Goal: Task Accomplishment & Management: Use online tool/utility

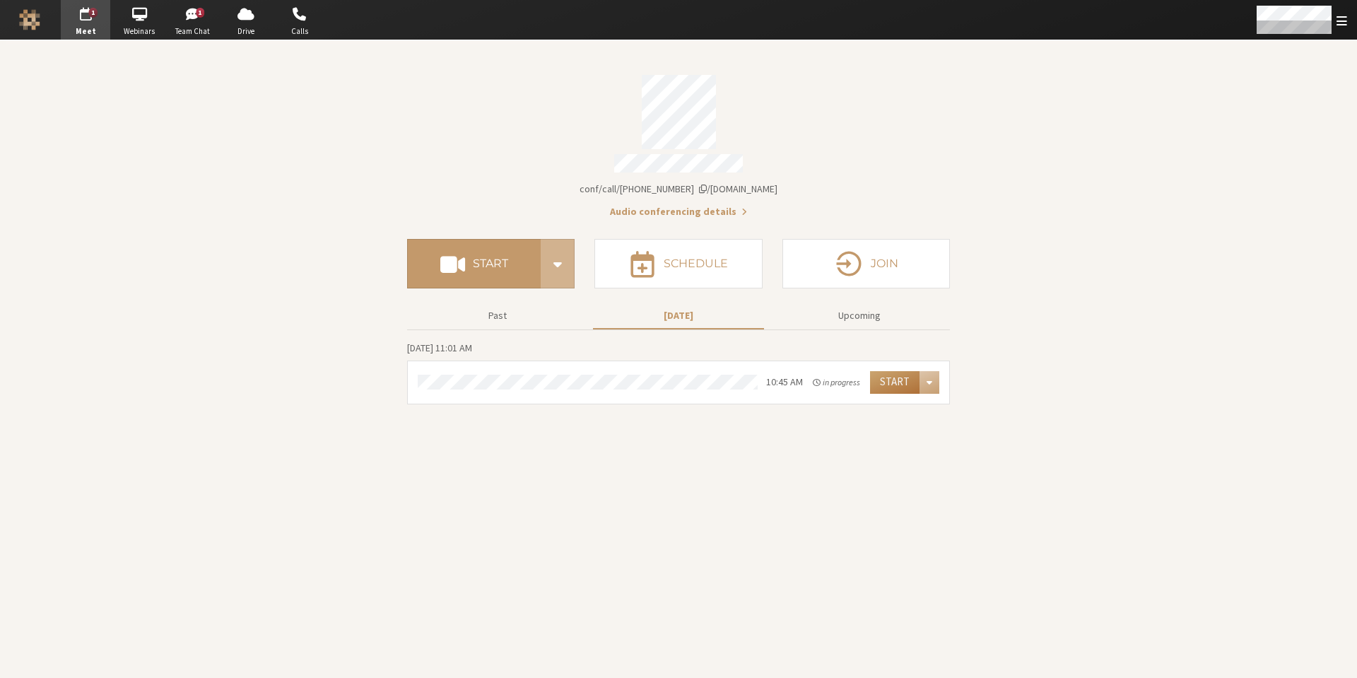
click at [896, 379] on button "Start" at bounding box center [894, 382] width 49 height 23
click at [198, 19] on span "button" at bounding box center [192, 14] width 49 height 23
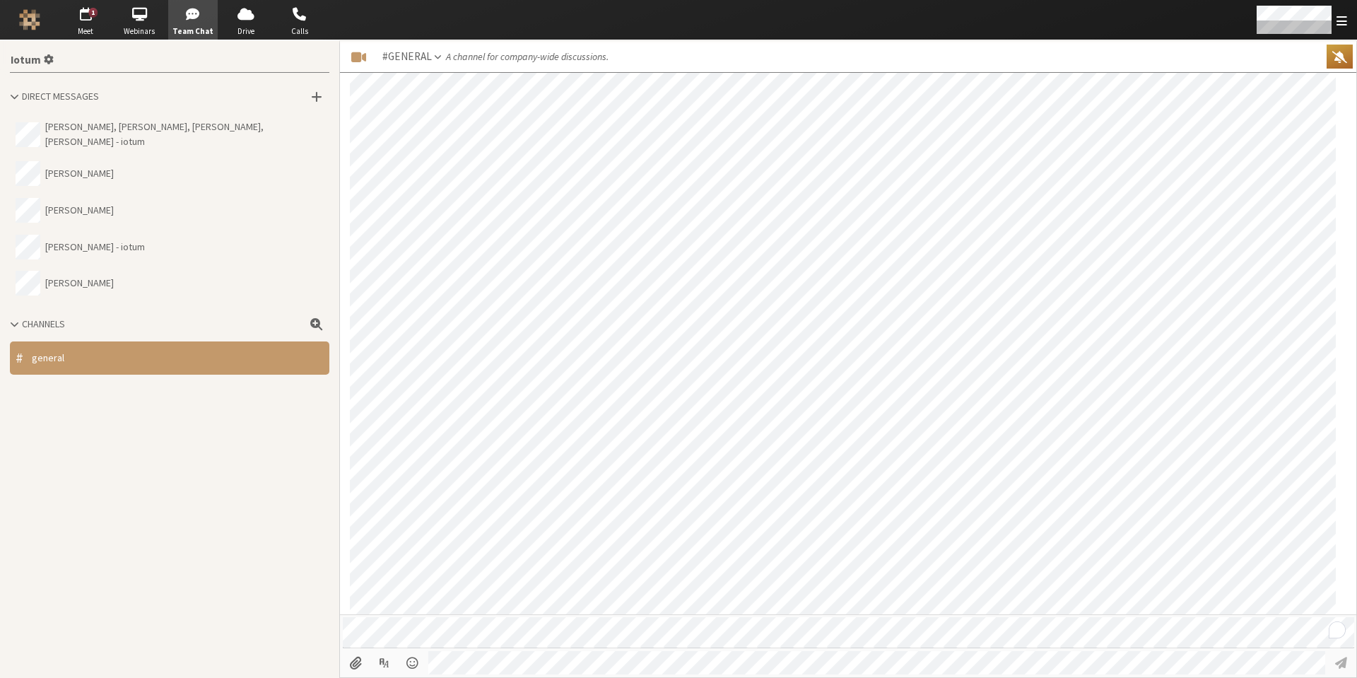
scroll to position [1279, 0]
